Goal: Communication & Community: Answer question/provide support

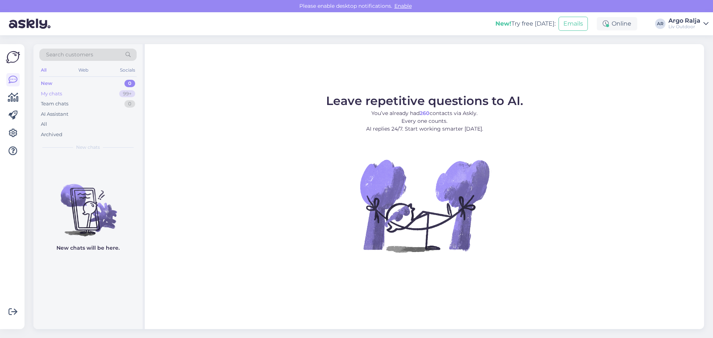
click at [60, 93] on div "My chats" at bounding box center [51, 93] width 21 height 7
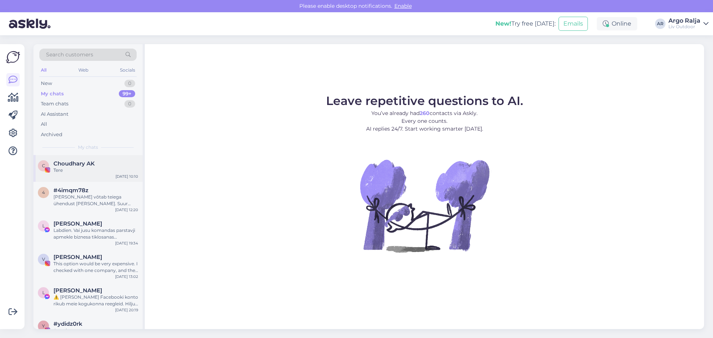
click at [94, 166] on span "Choudhary AK" at bounding box center [73, 163] width 41 height 7
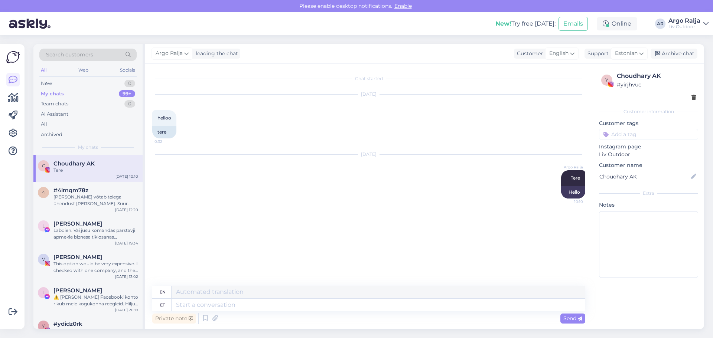
click at [306, 303] on textarea at bounding box center [379, 305] width 414 height 13
type textarea "Jah"
type textarea "Yes"
type textarea "Jah kolmapäe"
type textarea "Yes [DATE]"
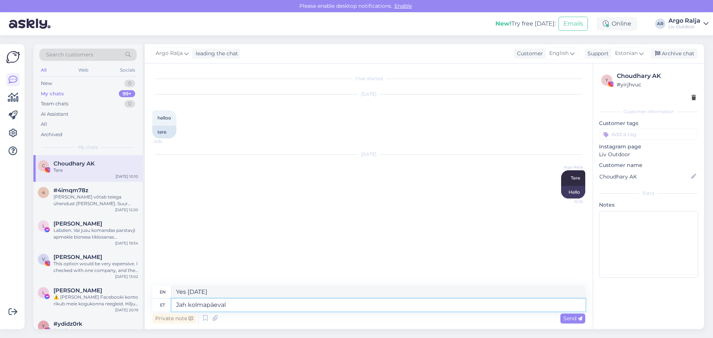
type textarea "Jah kolmapäeval s"
type textarea "Yes [DATE]"
type textarea "Jah kolmapäeval saatsime"
type textarea "Yes, we sent it [DATE]."
type textarea "Jah kolmapäeval saatsime kauba"
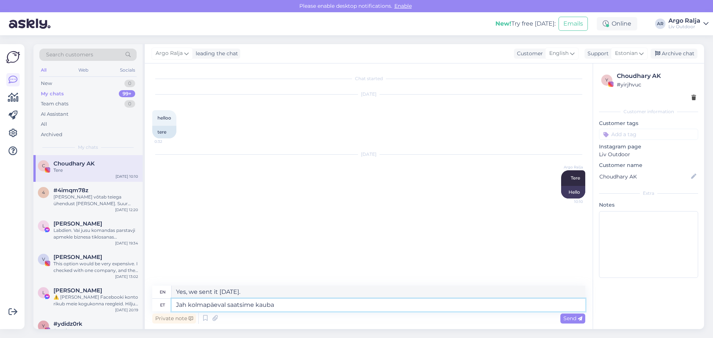
type textarea "Yes, we shipped the goods [DATE]."
type textarea "Jah kolmapäeval saatsime kauba välja"
drag, startPoint x: 311, startPoint y: 290, endPoint x: 172, endPoint y: 293, distance: 139.2
click at [172, 293] on textarea "Yes, we shipped the goods [DATE]." at bounding box center [379, 292] width 414 height 13
